Goal: Information Seeking & Learning: Learn about a topic

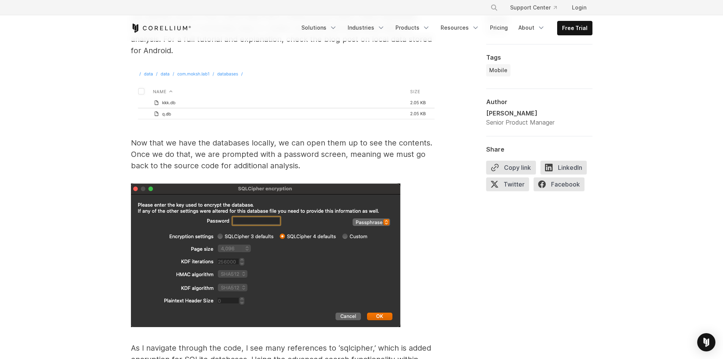
scroll to position [3417, 0]
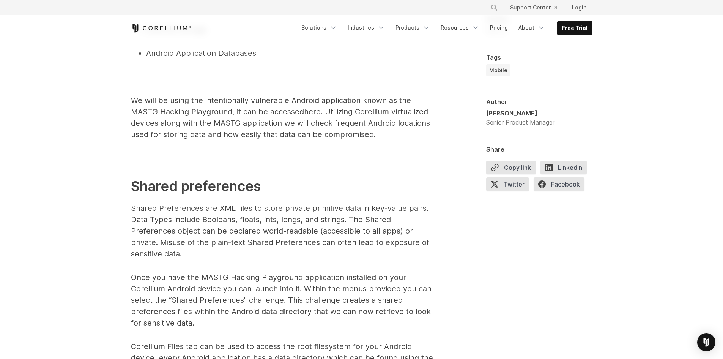
scroll to position [1139, 0]
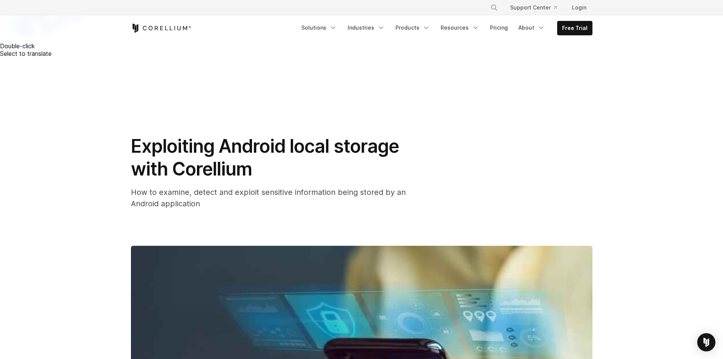
scroll to position [493, 0]
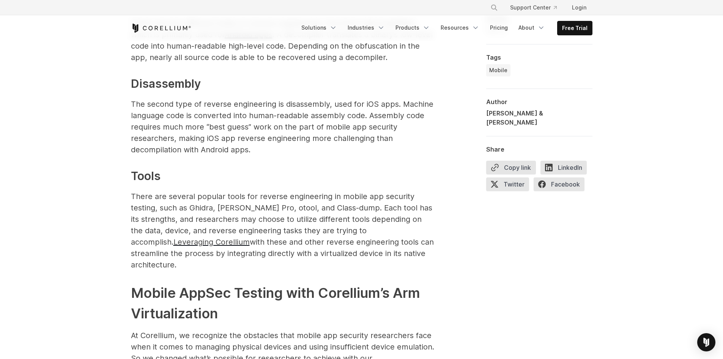
scroll to position [5162, 0]
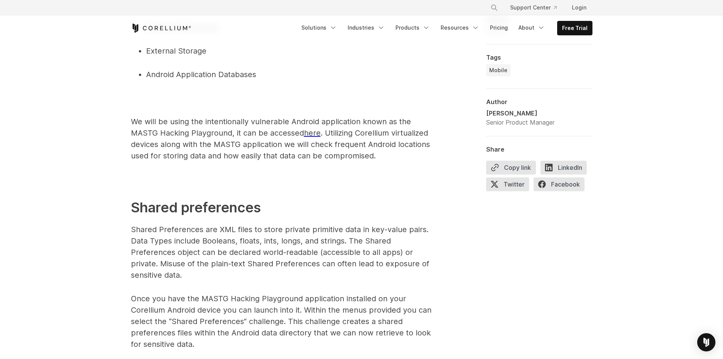
scroll to position [1100, 0]
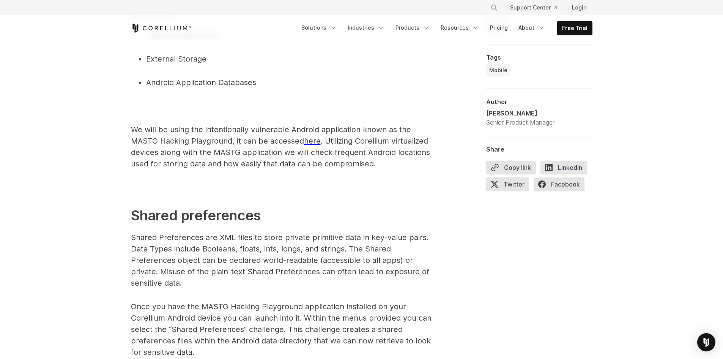
scroll to position [1100, 0]
